Goal: Information Seeking & Learning: Stay updated

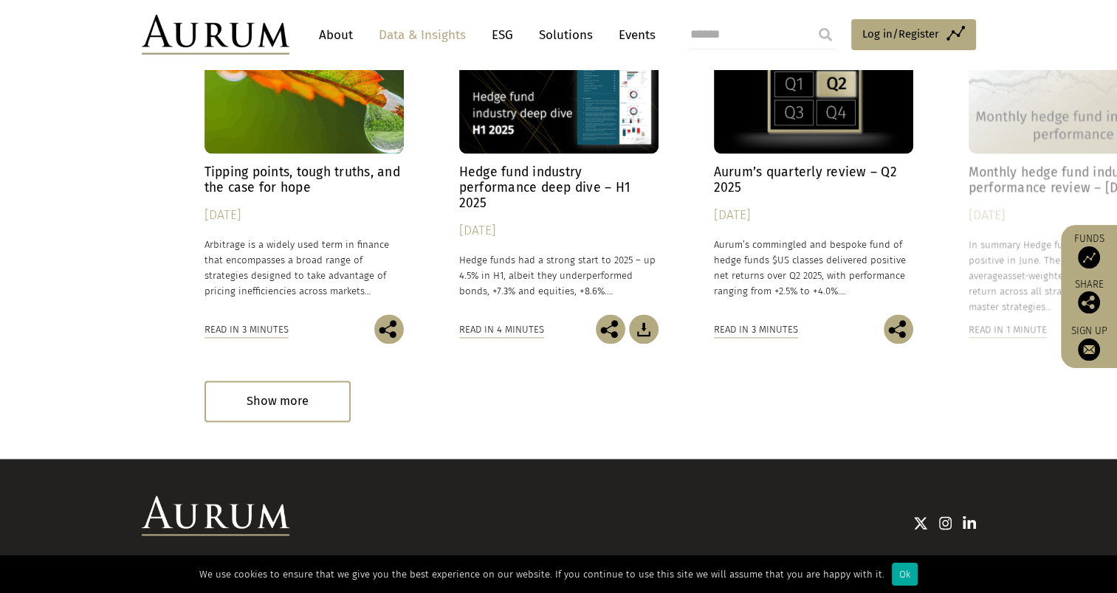
scroll to position [2182, 0]
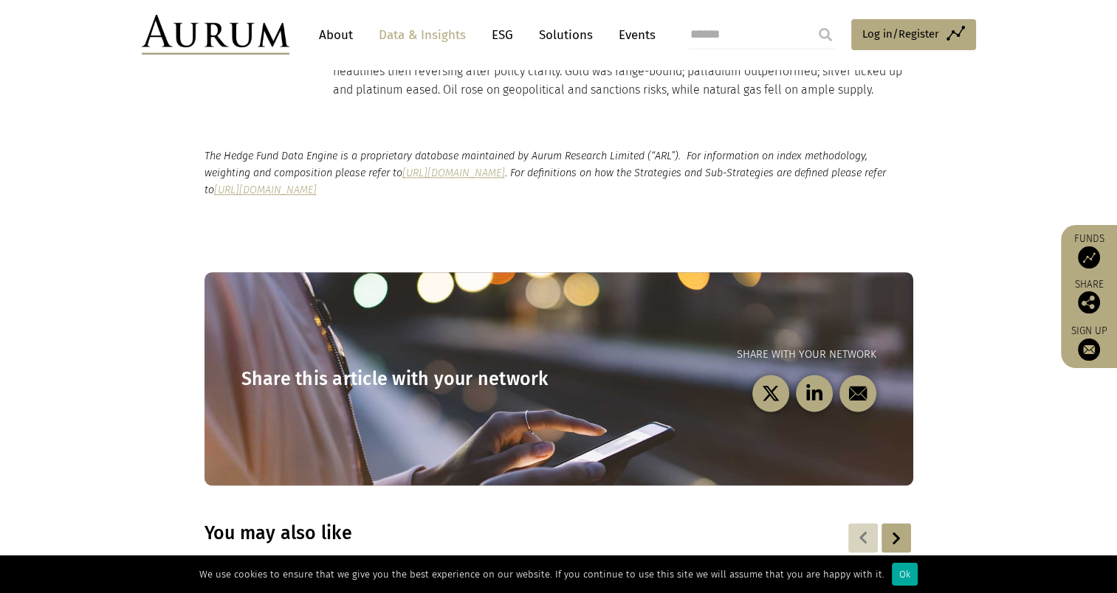
scroll to position [1854, 0]
